Goal: Information Seeking & Learning: Learn about a topic

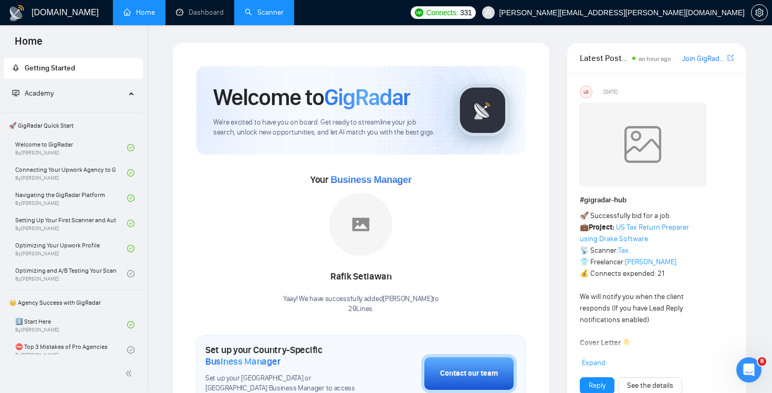
click at [271, 16] on link "Scanner" at bounding box center [264, 12] width 39 height 9
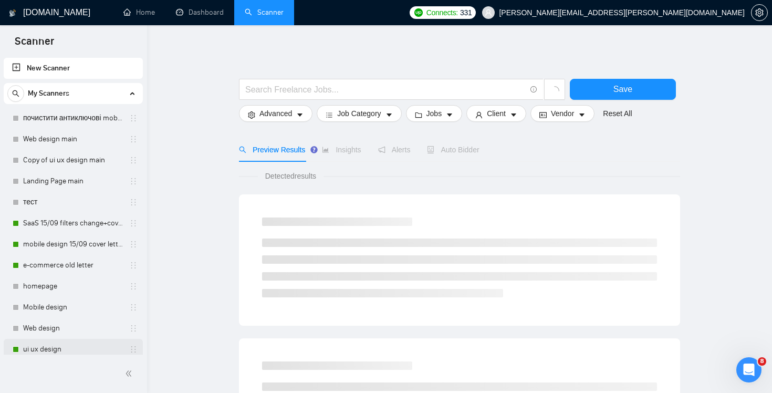
click at [75, 348] on link "ui ux design" at bounding box center [73, 349] width 100 height 21
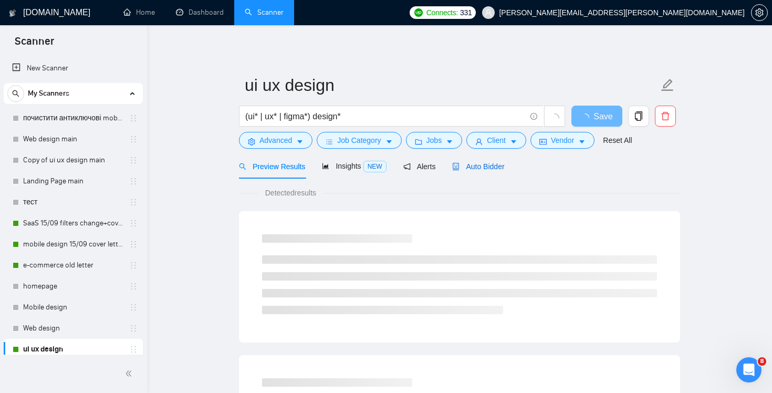
click at [502, 161] on div "Auto Bidder" at bounding box center [478, 167] width 52 height 12
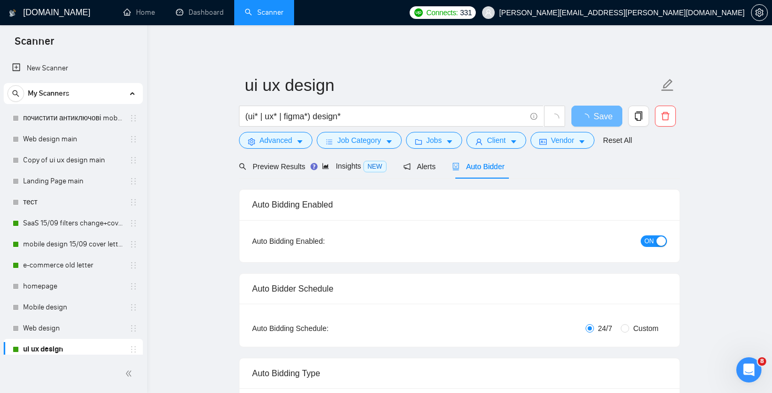
checkbox input "true"
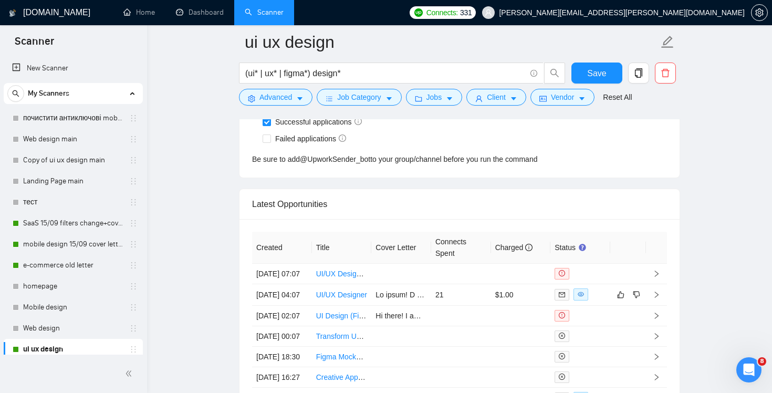
scroll to position [2752, 0]
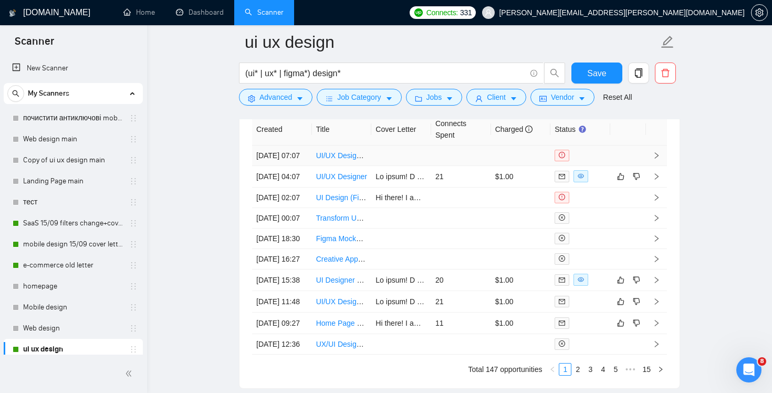
click at [436, 166] on td at bounding box center [461, 155] width 60 height 20
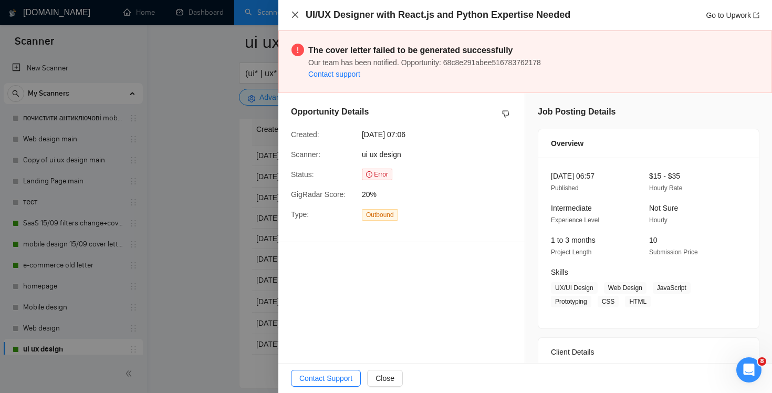
click at [294, 15] on icon "close" at bounding box center [295, 15] width 8 height 8
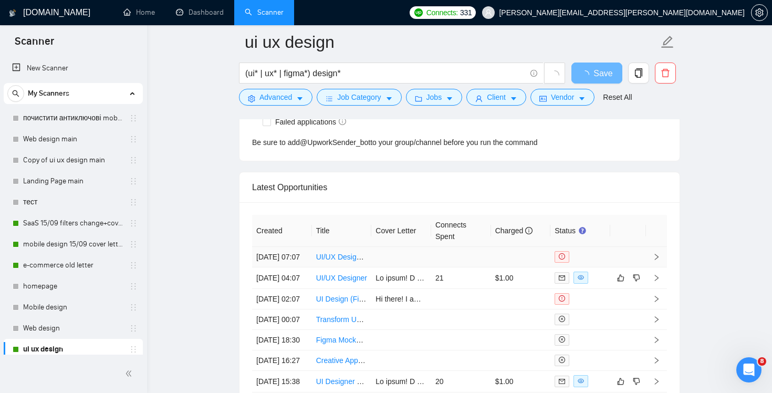
click at [516, 264] on td at bounding box center [521, 257] width 60 height 20
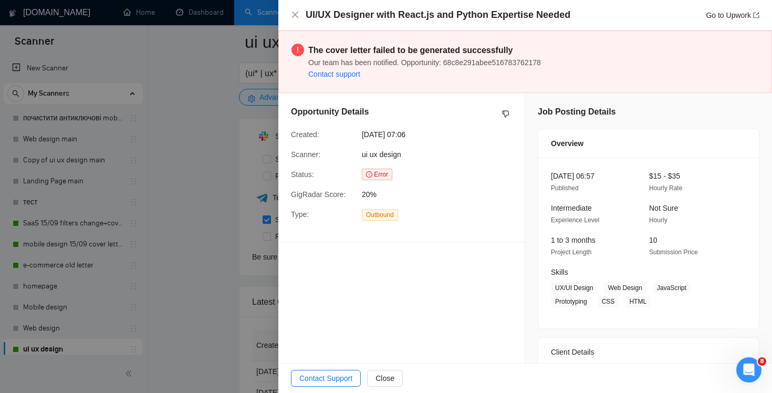
click at [295, 19] on div "UI/UX Designer with React.js and Python Expertise Needed Go to Upwork" at bounding box center [525, 14] width 468 height 13
click at [295, 14] on icon "close" at bounding box center [295, 15] width 6 height 6
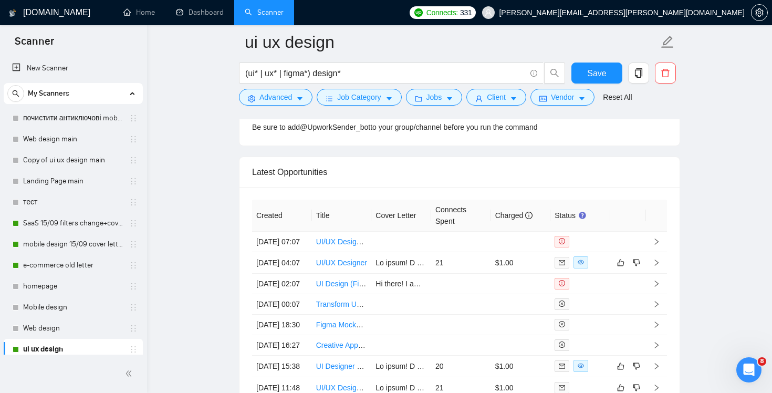
scroll to position [2693, 0]
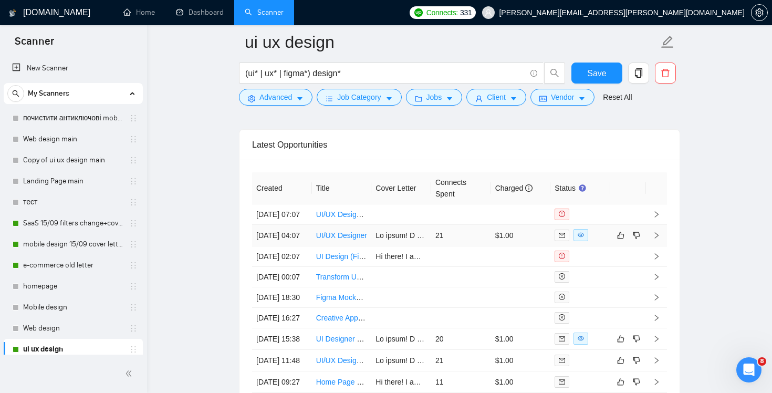
click at [472, 246] on td "21" at bounding box center [461, 236] width 60 height 22
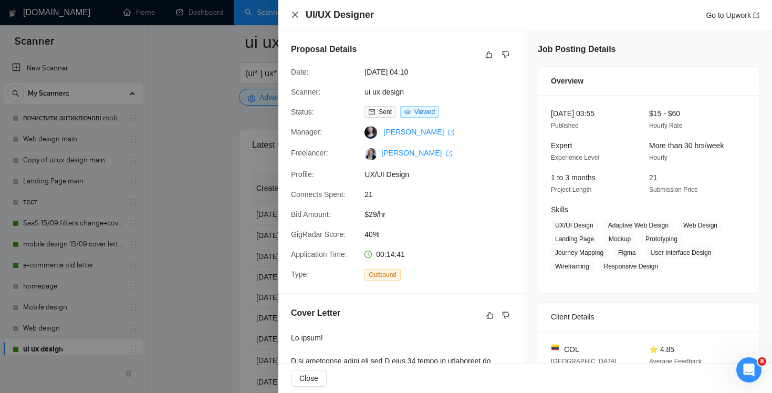
click at [292, 18] on icon "close" at bounding box center [295, 15] width 6 height 6
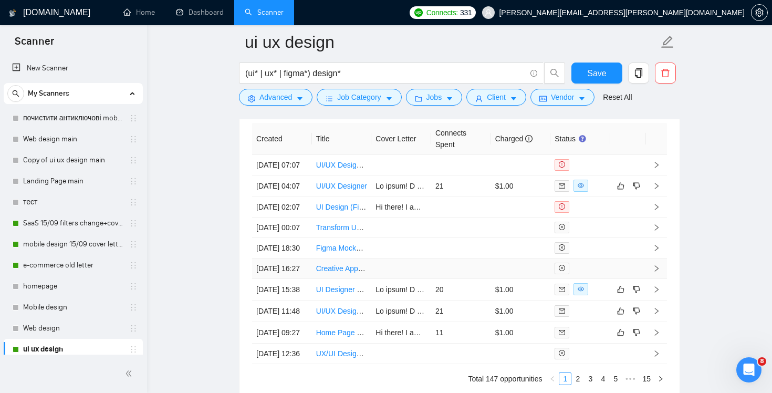
scroll to position [2773, 0]
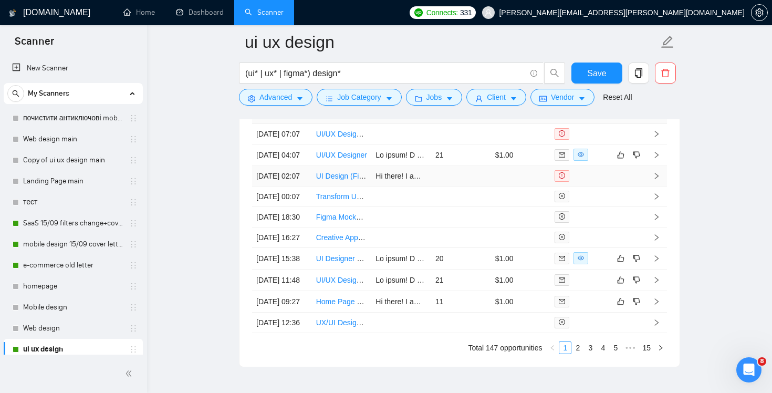
click at [450, 186] on td at bounding box center [461, 176] width 60 height 20
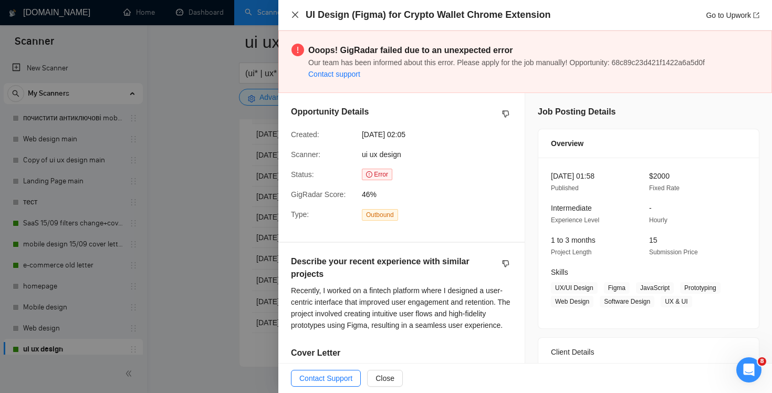
click at [294, 18] on icon "close" at bounding box center [295, 15] width 8 height 8
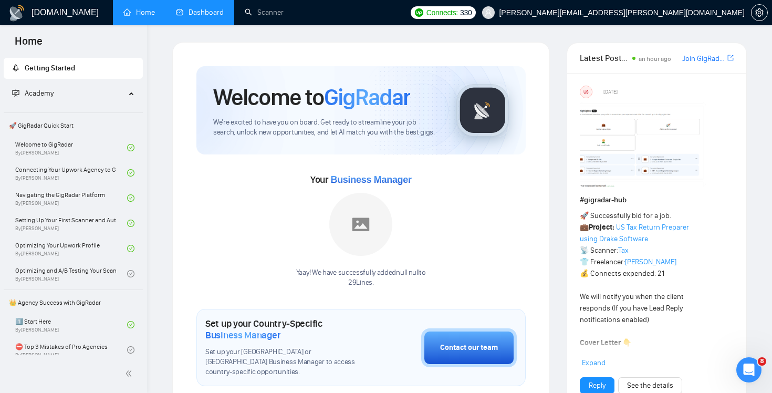
click at [213, 14] on link "Dashboard" at bounding box center [200, 12] width 48 height 9
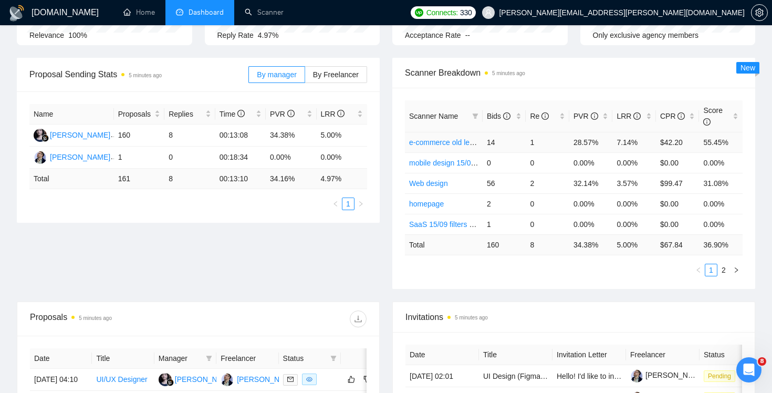
scroll to position [130, 0]
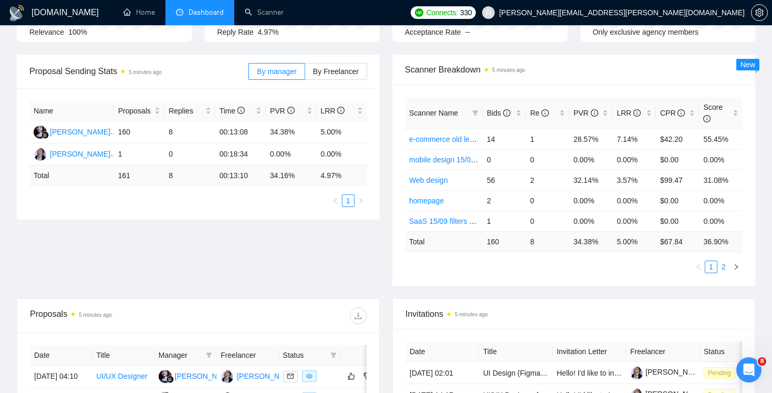
click at [724, 264] on link "2" at bounding box center [724, 267] width 12 height 12
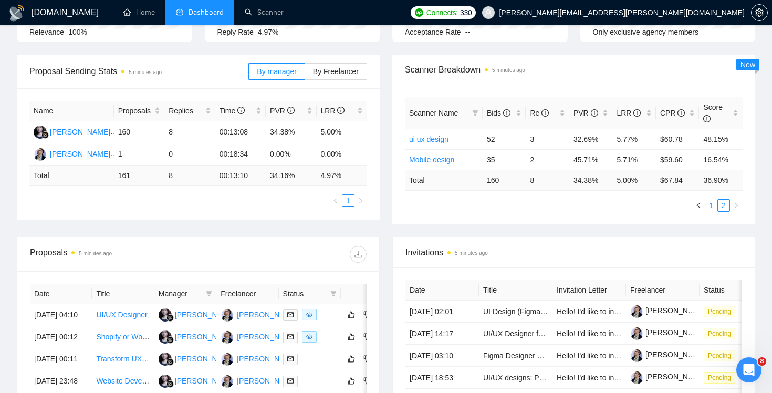
click at [713, 207] on link "1" at bounding box center [711, 206] width 12 height 12
